Goal: Check status: Check status

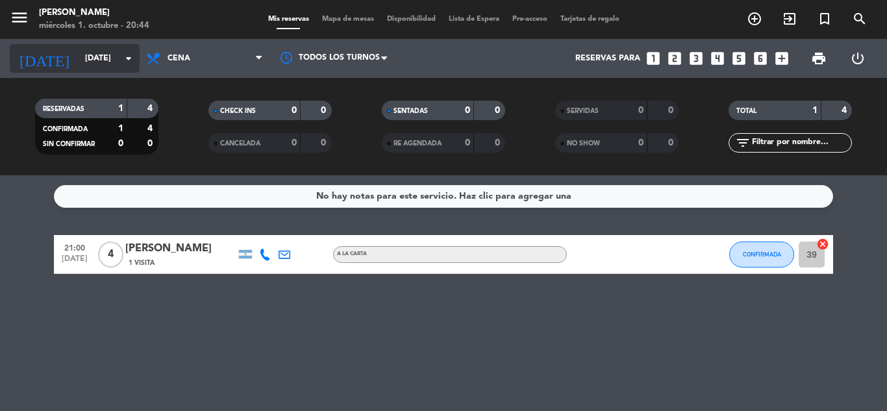
click at [123, 56] on icon "arrow_drop_down" at bounding box center [129, 59] width 16 height 16
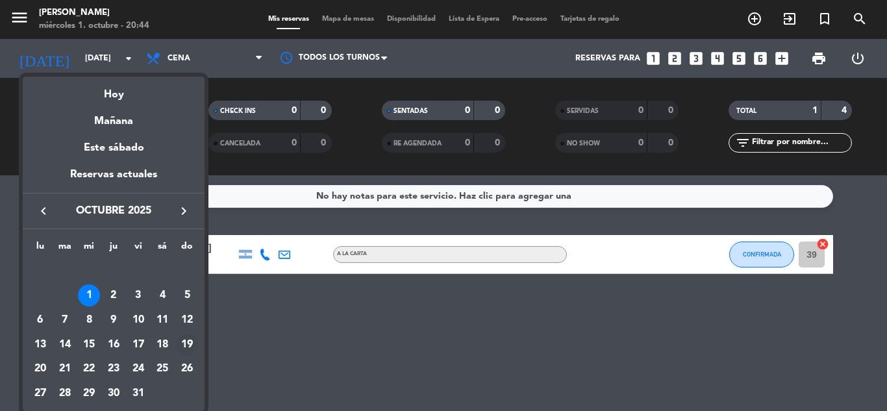
click at [179, 343] on div "19" at bounding box center [187, 345] width 22 height 22
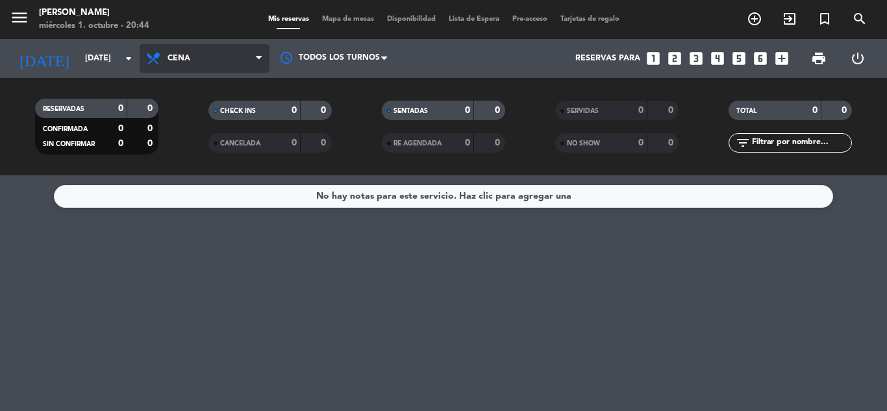
click at [203, 68] on span "Cena" at bounding box center [205, 58] width 130 height 29
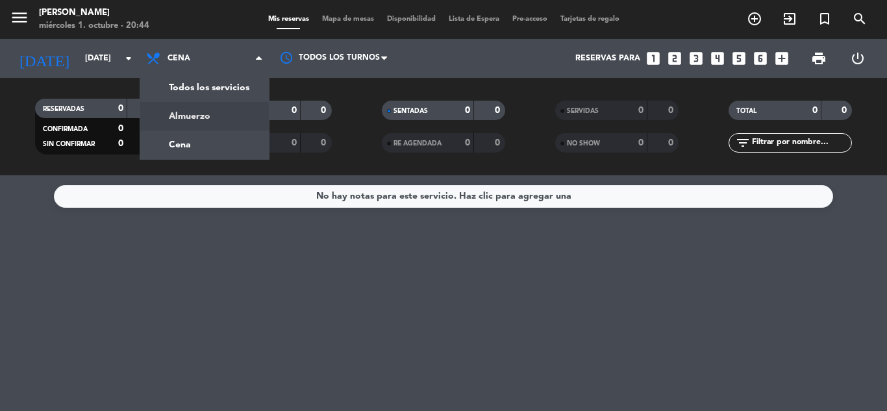
click at [204, 111] on div "menu [PERSON_NAME] [DATE] 1. octubre - 20:44 Mis reservas Mapa de mesas Disponi…" at bounding box center [443, 87] width 887 height 175
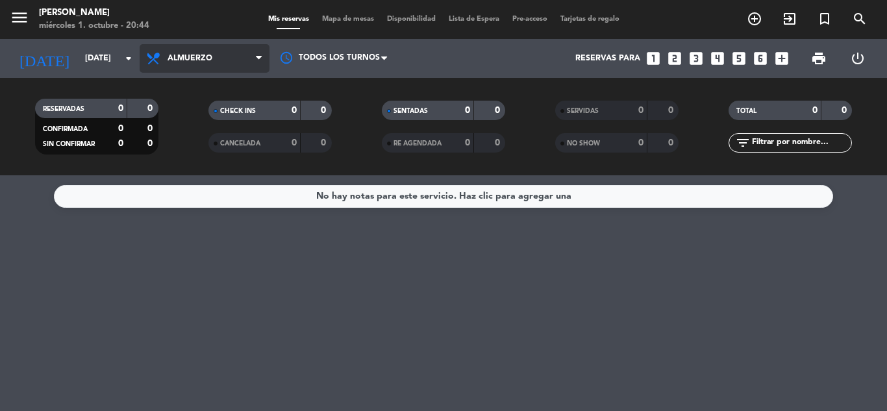
click at [175, 52] on span "Almuerzo" at bounding box center [205, 58] width 130 height 29
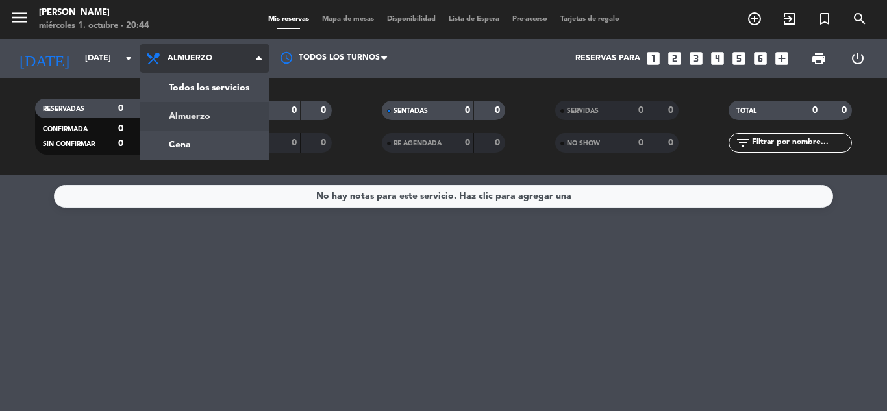
click at [176, 52] on span "Almuerzo" at bounding box center [205, 58] width 130 height 29
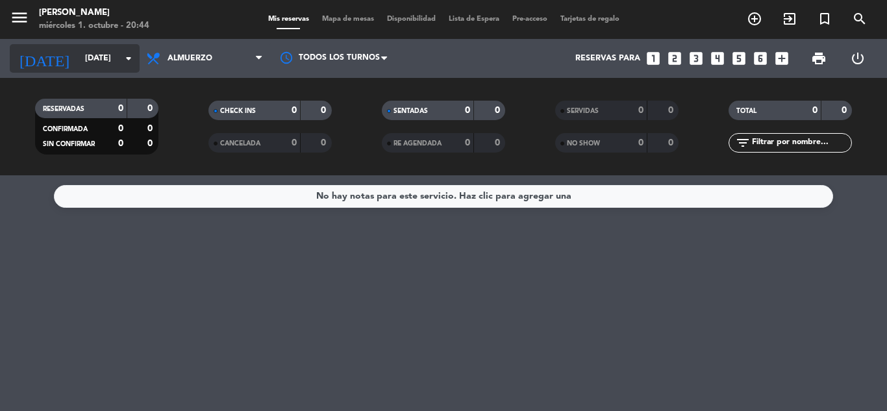
click at [118, 57] on input "[DATE]" at bounding box center [134, 58] width 110 height 22
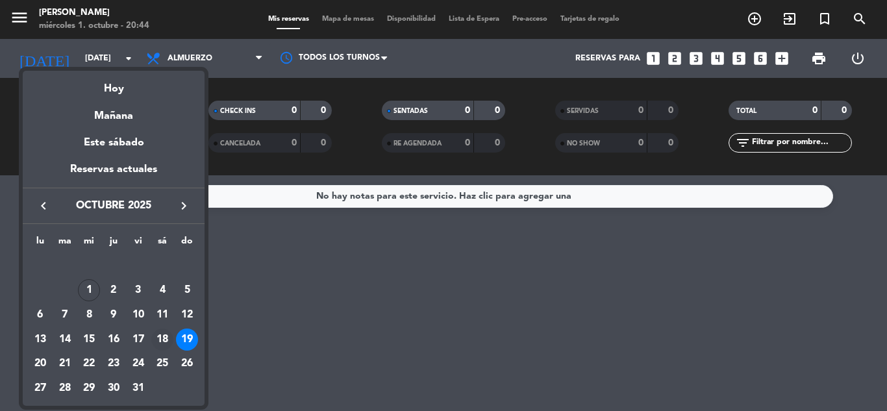
click at [166, 338] on div "18" at bounding box center [162, 340] width 22 height 22
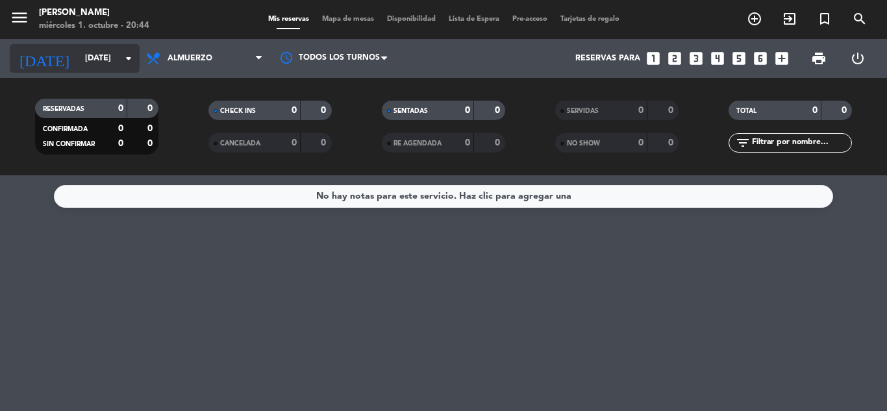
click at [98, 57] on input "[DATE]" at bounding box center [134, 58] width 110 height 22
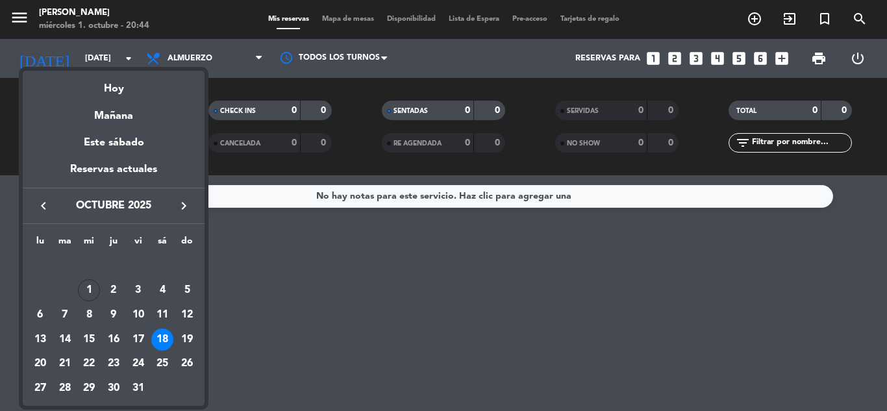
click at [208, 57] on div at bounding box center [443, 205] width 887 height 411
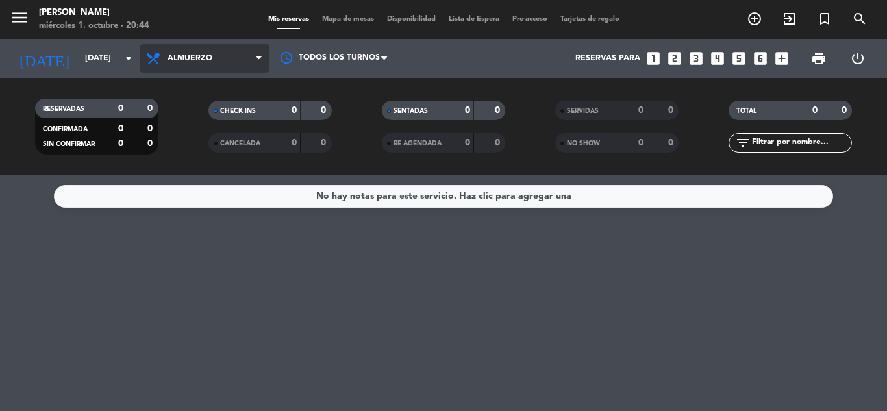
click at [218, 53] on span "Almuerzo" at bounding box center [205, 58] width 130 height 29
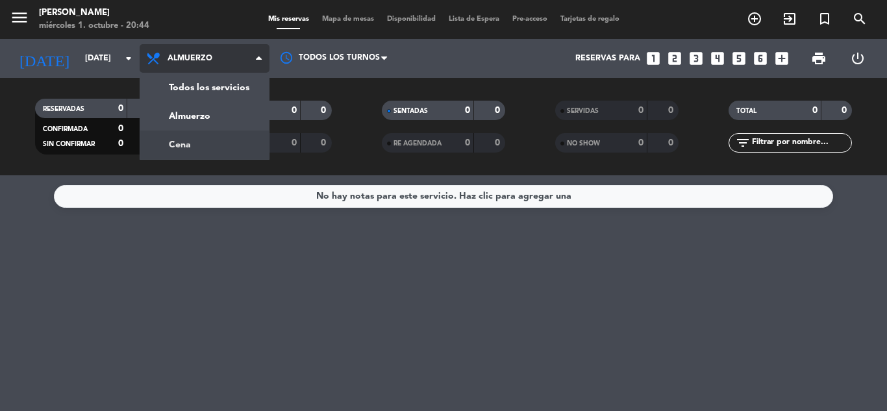
click at [212, 142] on div "menu [PERSON_NAME] [DATE] 1. octubre - 20:44 Mis reservas Mapa de mesas Disponi…" at bounding box center [443, 87] width 887 height 175
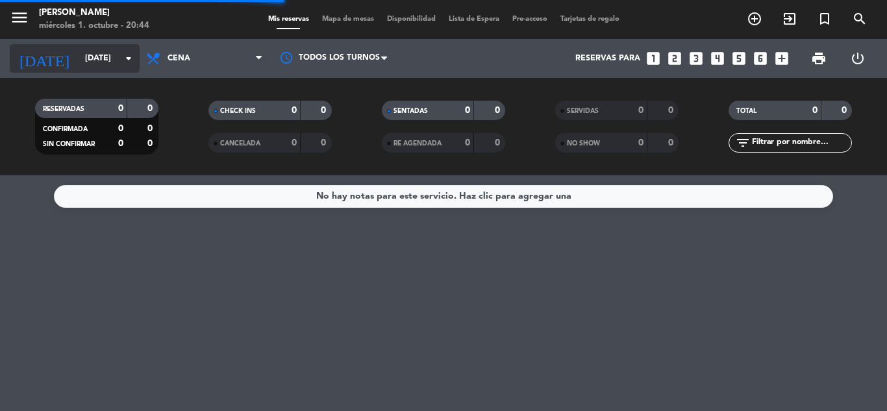
click at [105, 51] on input "[DATE]" at bounding box center [134, 58] width 110 height 22
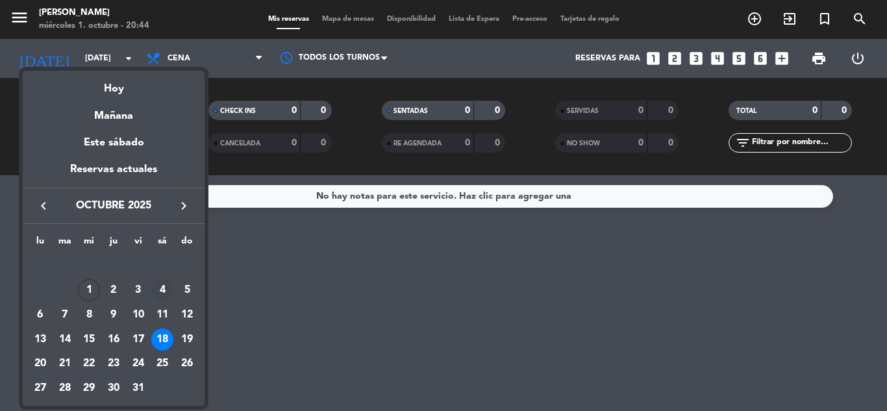
click at [163, 290] on div "4" at bounding box center [162, 290] width 22 height 22
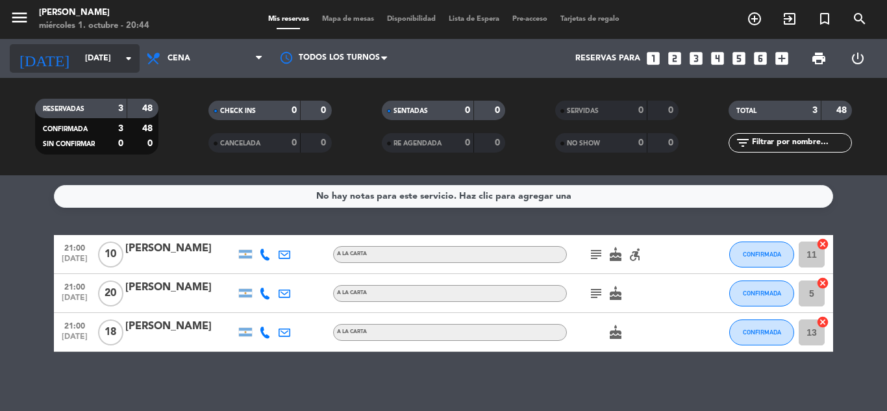
click at [131, 55] on icon "arrow_drop_down" at bounding box center [129, 59] width 16 height 16
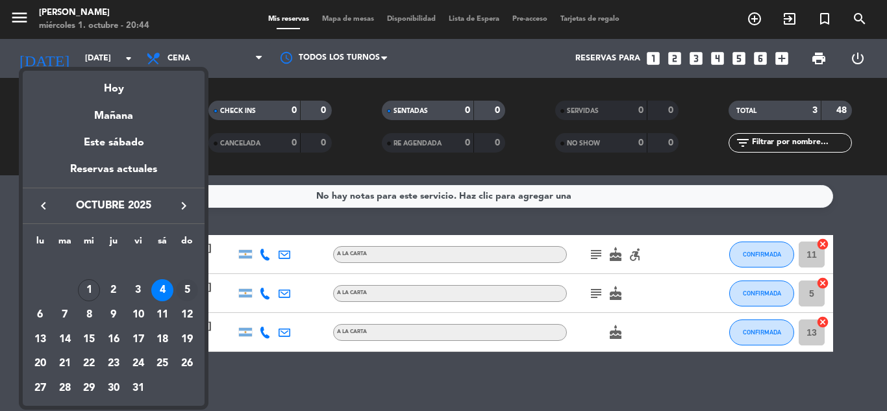
click at [186, 293] on div "5" at bounding box center [187, 290] width 22 height 22
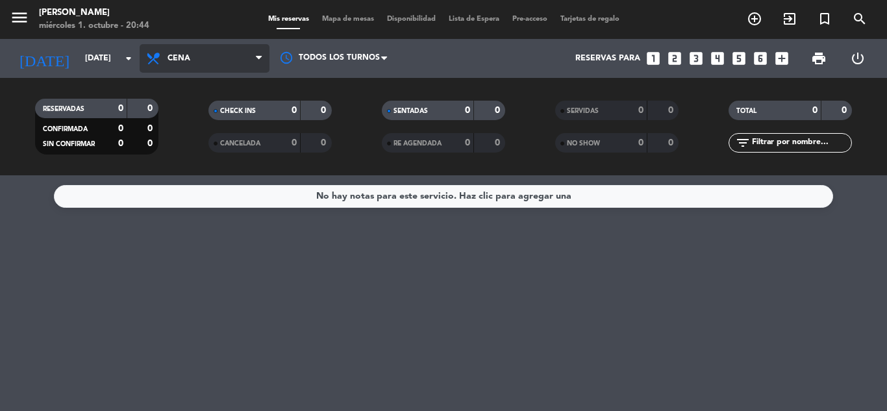
click at [173, 57] on span "Cena" at bounding box center [179, 58] width 23 height 9
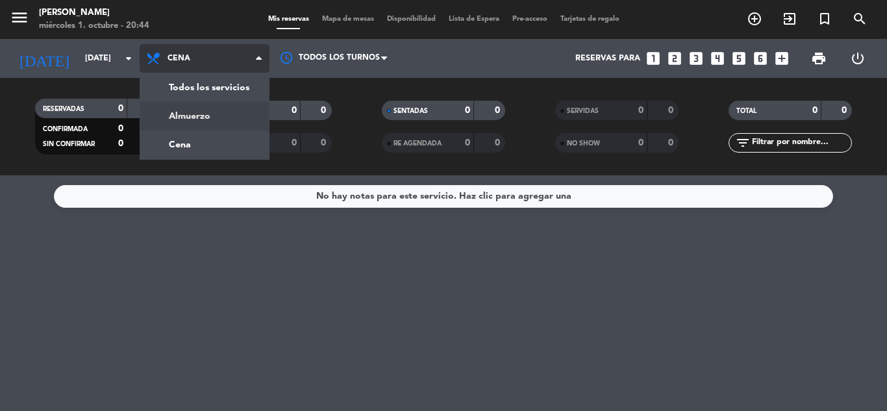
click at [186, 118] on div "menu [PERSON_NAME] [DATE] 1. octubre - 20:44 Mis reservas Mapa de mesas Disponi…" at bounding box center [443, 87] width 887 height 175
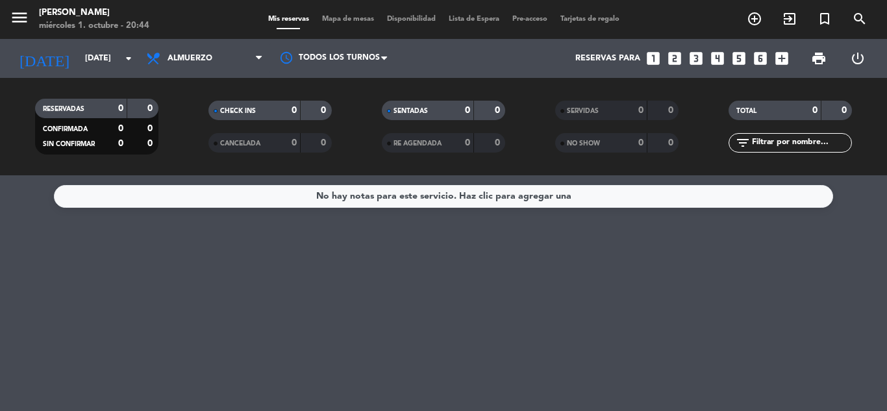
click at [179, 57] on span "Almuerzo" at bounding box center [190, 58] width 45 height 9
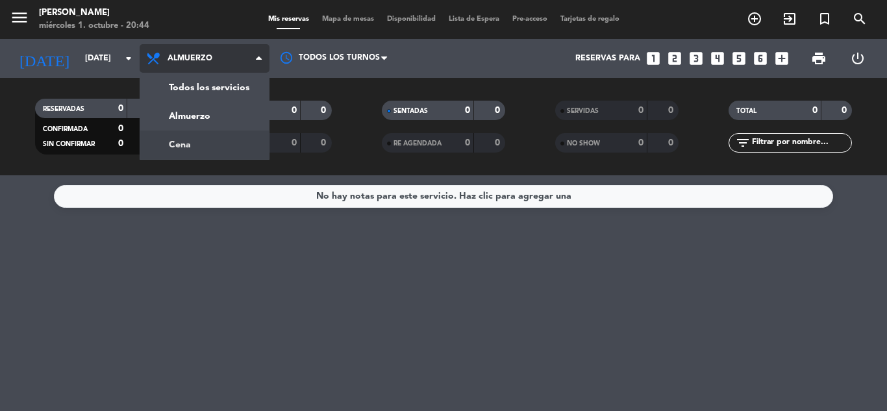
click at [189, 147] on div "menu [PERSON_NAME] [DATE] 1. octubre - 20:44 Mis reservas Mapa de mesas Disponi…" at bounding box center [443, 87] width 887 height 175
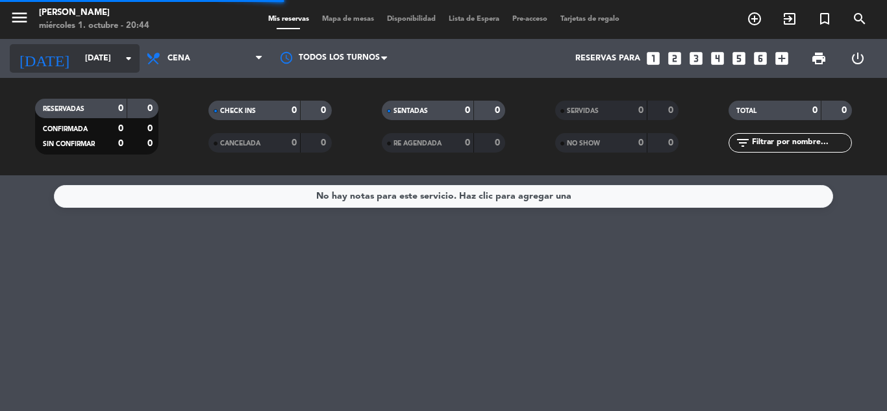
click at [123, 59] on icon "arrow_drop_down" at bounding box center [129, 59] width 16 height 16
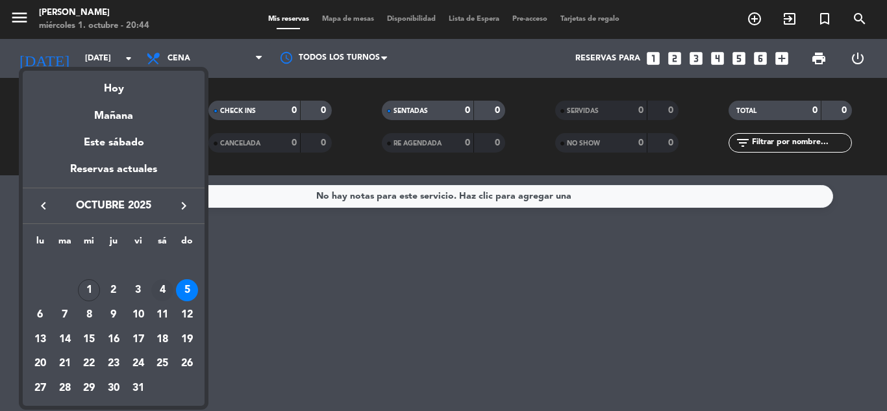
click at [155, 290] on div "4" at bounding box center [162, 290] width 22 height 22
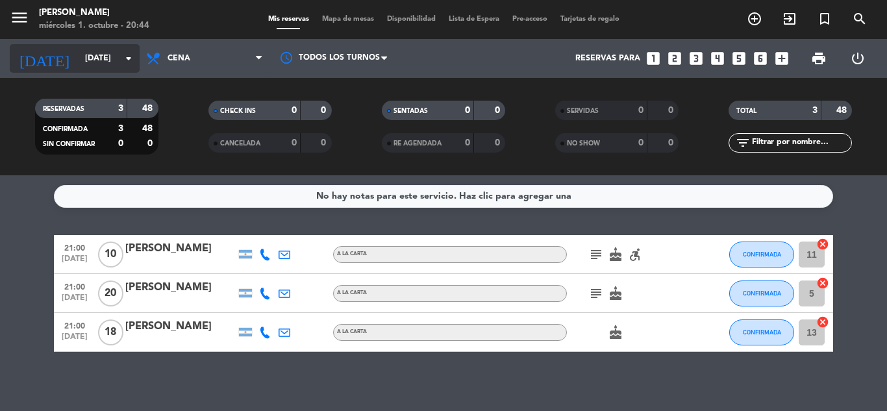
click at [124, 52] on icon "arrow_drop_down" at bounding box center [129, 59] width 16 height 16
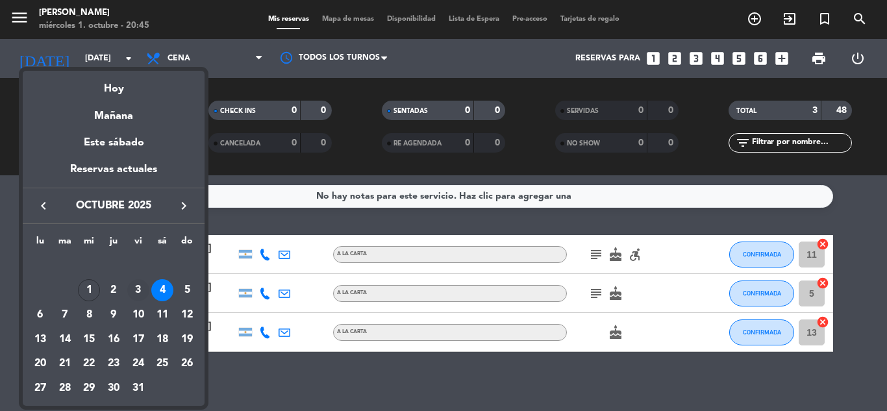
click at [140, 290] on div "3" at bounding box center [138, 290] width 22 height 22
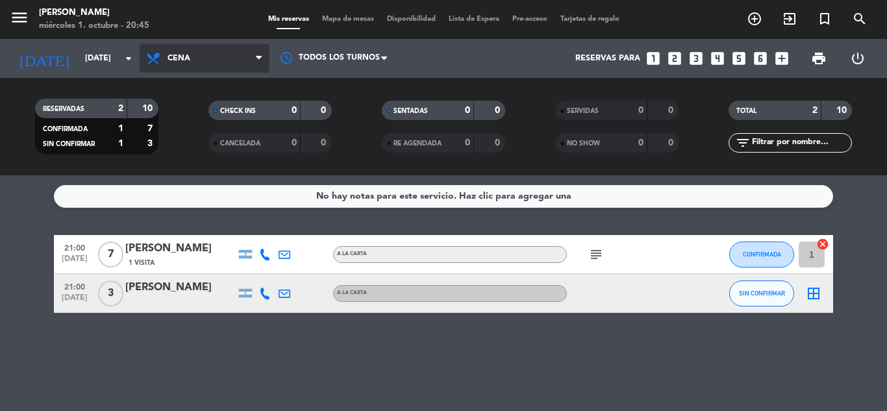
click at [142, 62] on span "Cena" at bounding box center [205, 58] width 130 height 29
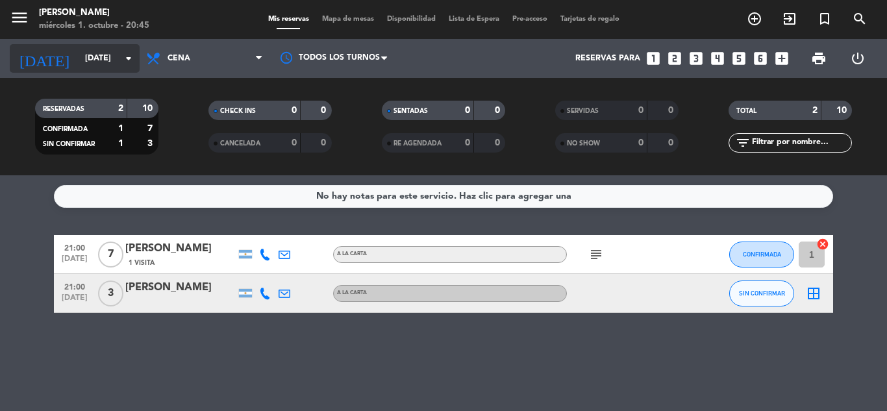
click at [123, 55] on icon "arrow_drop_down" at bounding box center [129, 59] width 16 height 16
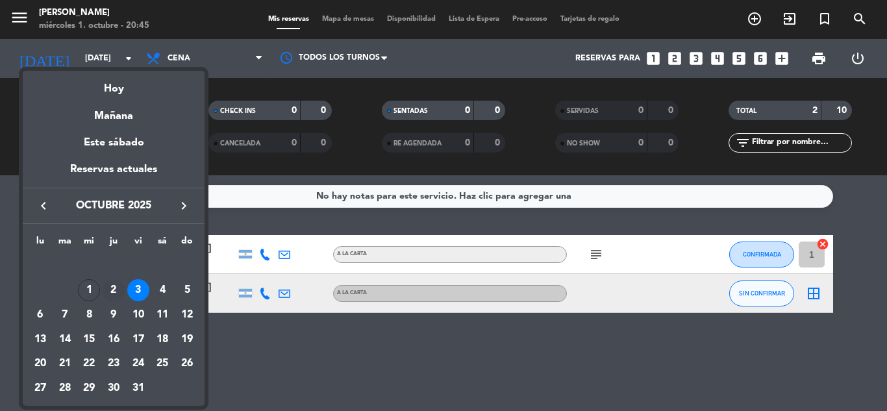
click at [113, 279] on td "2" at bounding box center [113, 291] width 25 height 25
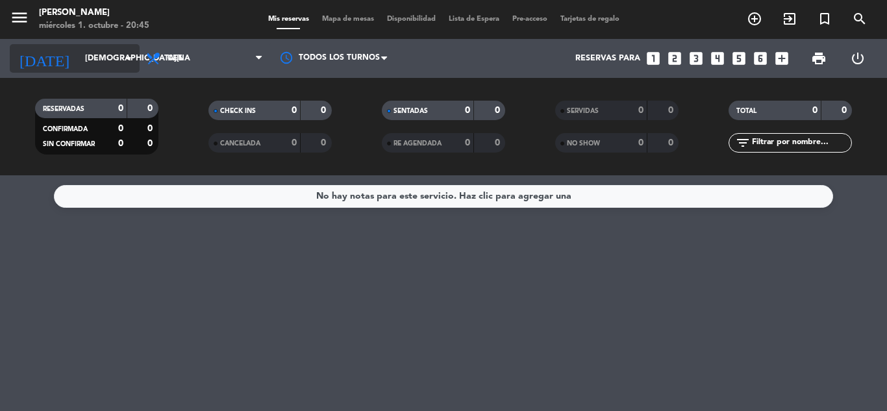
click at [116, 50] on input "[DEMOGRAPHIC_DATA][DATE]" at bounding box center [134, 58] width 110 height 22
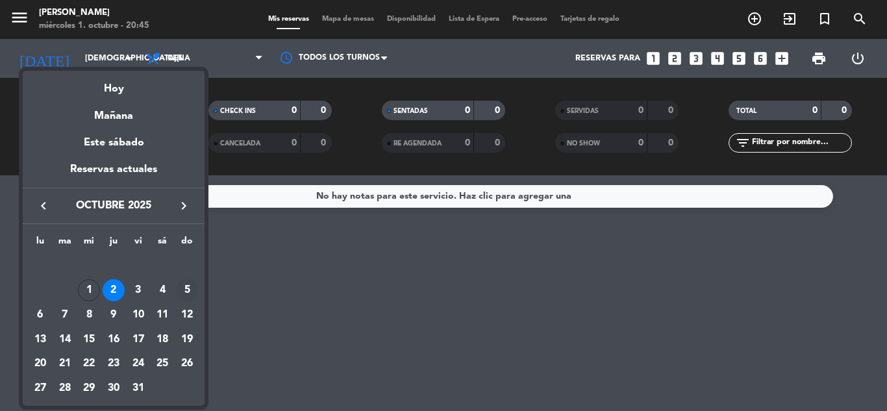
click at [188, 291] on div "5" at bounding box center [187, 290] width 22 height 22
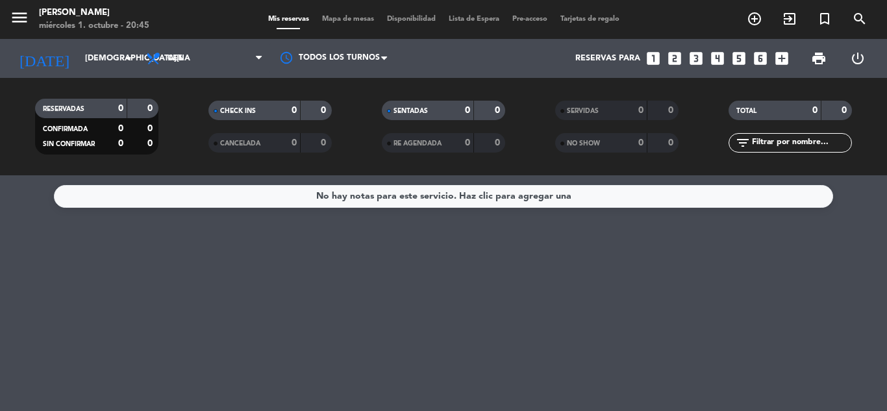
type input "[DATE]"
click at [191, 64] on span "Cena" at bounding box center [205, 58] width 130 height 29
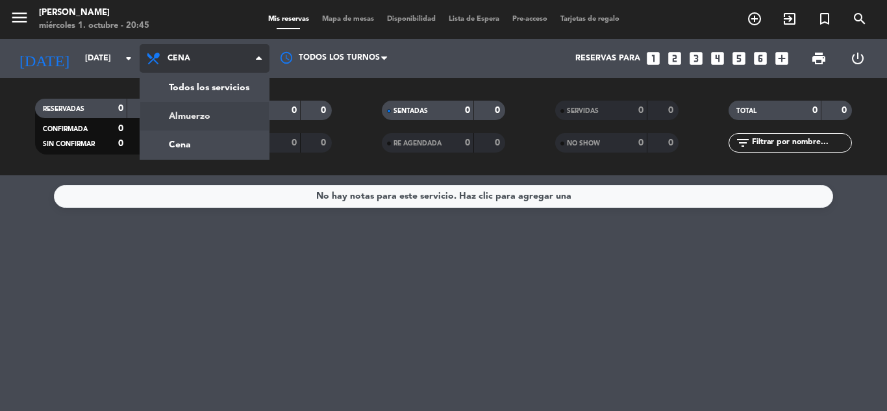
click at [192, 116] on div "menu [PERSON_NAME] [DATE] 1. octubre - 20:45 Mis reservas Mapa de mesas Disponi…" at bounding box center [443, 87] width 887 height 175
